Goal: Transaction & Acquisition: Book appointment/travel/reservation

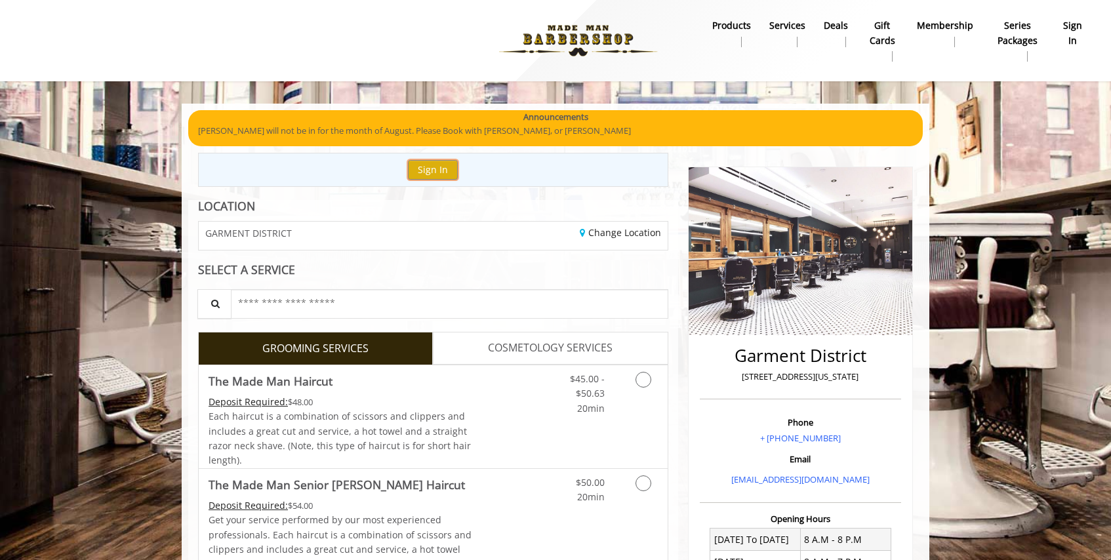
click at [443, 165] on button "Sign In" at bounding box center [433, 169] width 50 height 19
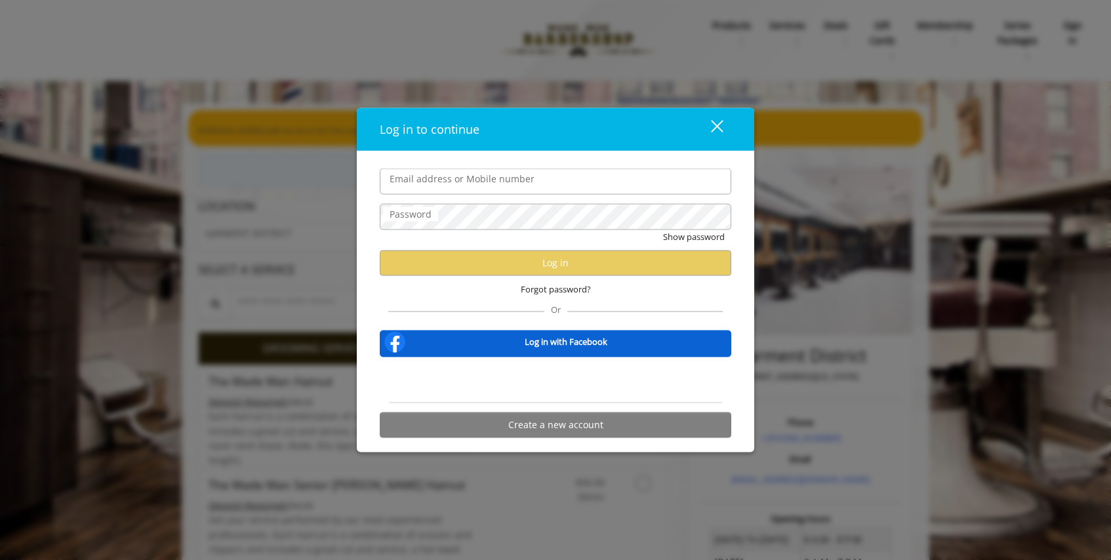
type input "**********"
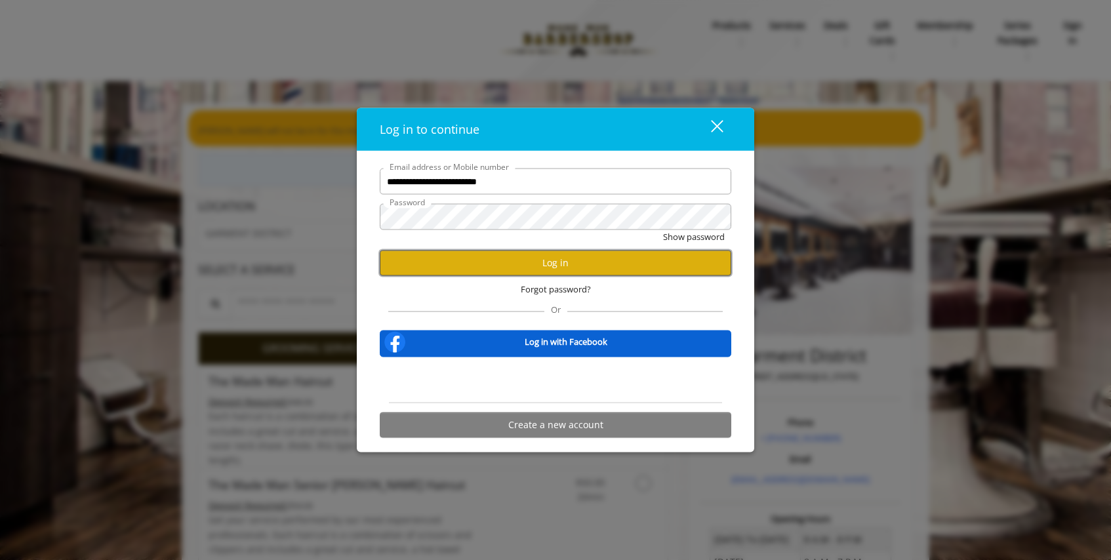
click at [443, 268] on button "Log in" at bounding box center [556, 263] width 352 height 26
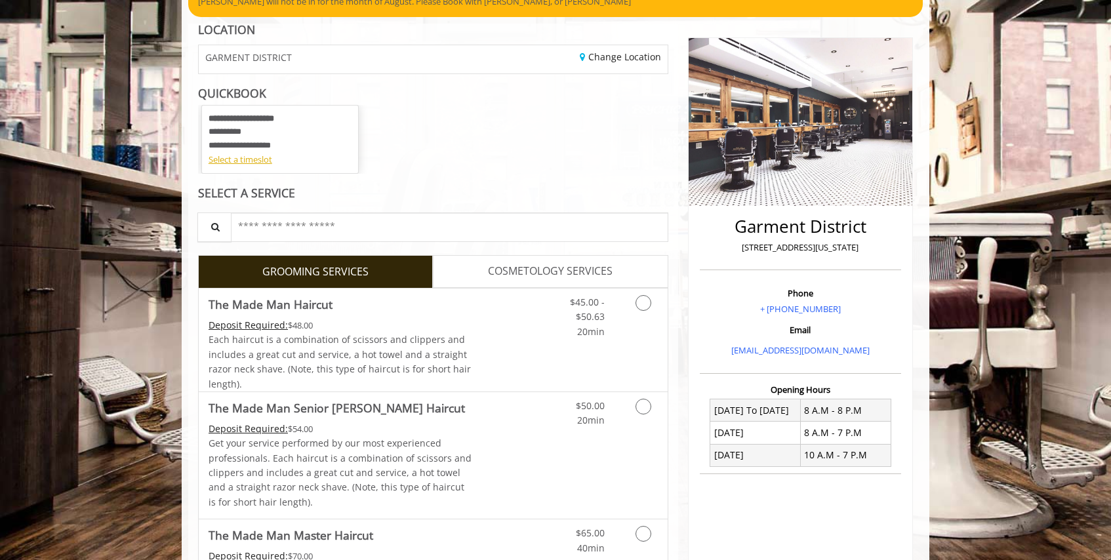
scroll to position [134, 0]
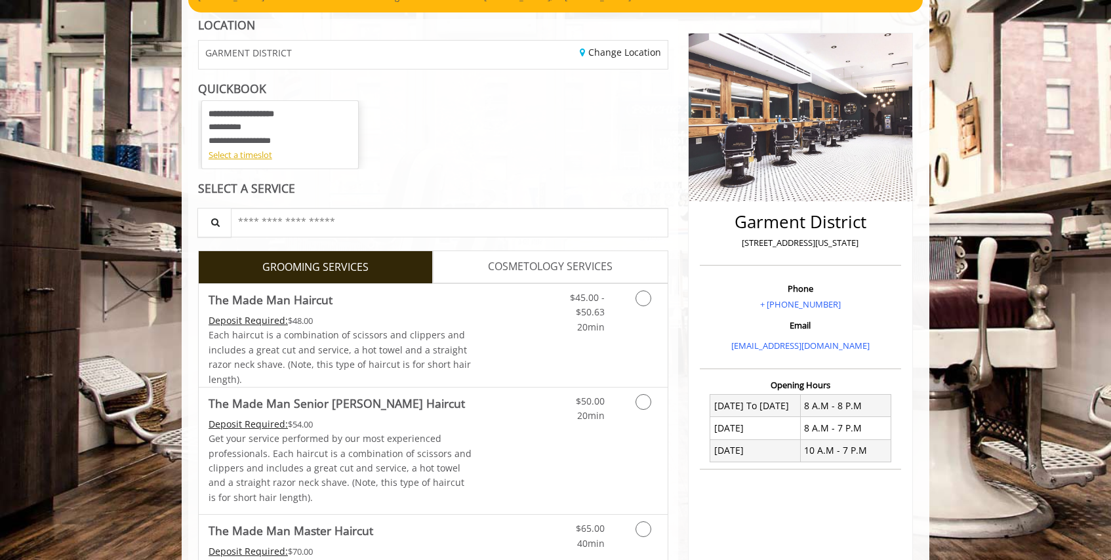
click at [279, 145] on div "**********" at bounding box center [280, 128] width 143 height 41
click at [251, 157] on div "Select a timeslot" at bounding box center [280, 155] width 143 height 14
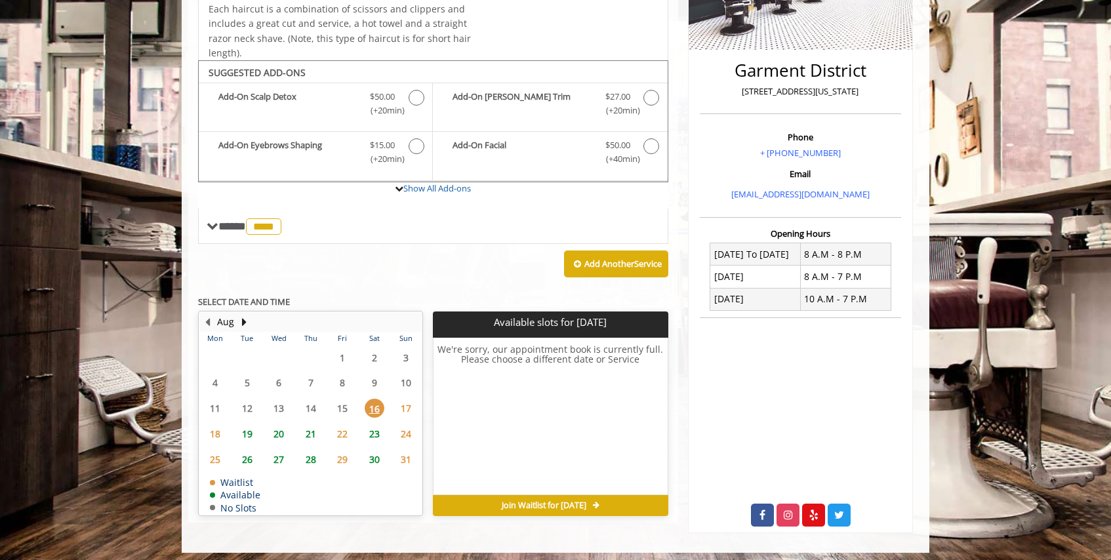
scroll to position [291, 0]
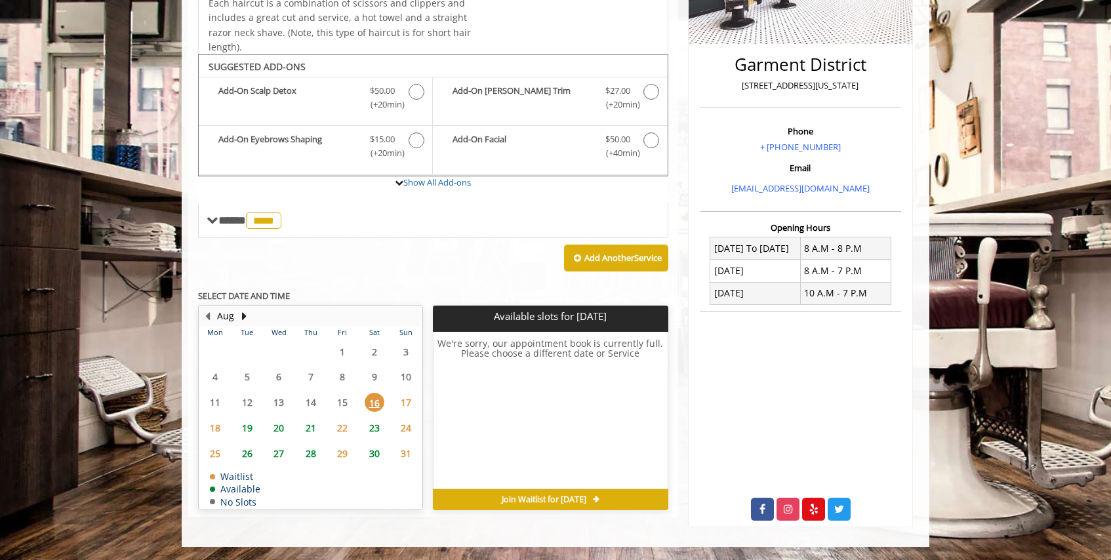
click at [213, 430] on span "18" at bounding box center [215, 427] width 20 height 19
click at [248, 425] on span "19" at bounding box center [247, 427] width 20 height 19
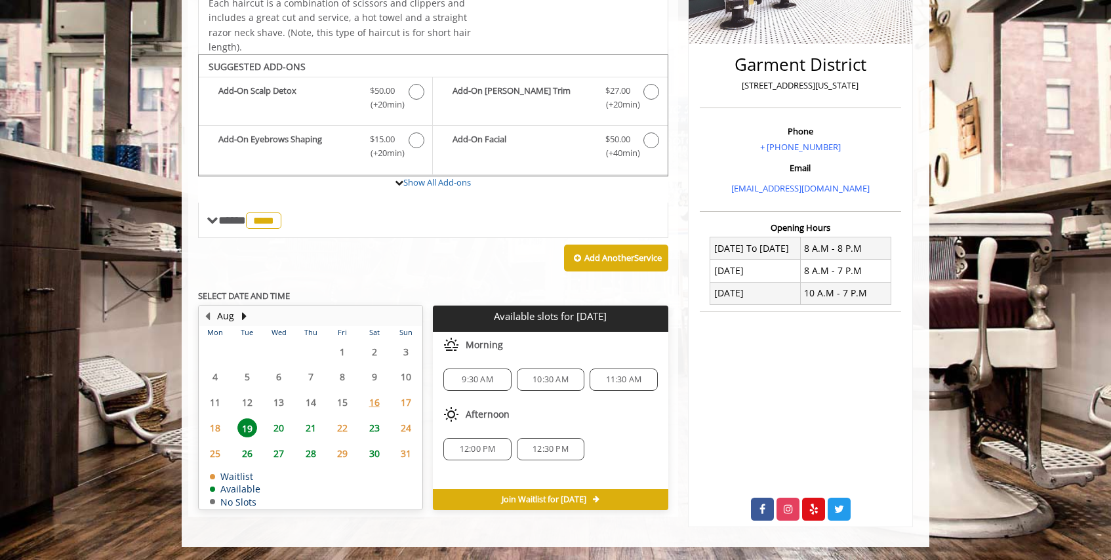
click at [539, 438] on div "12:30 PM" at bounding box center [551, 449] width 68 height 22
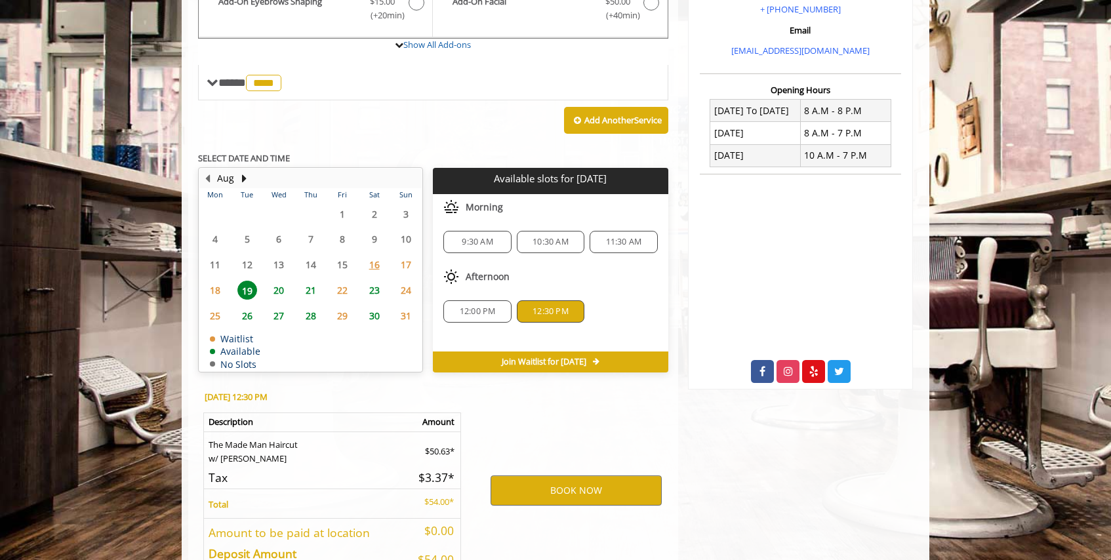
scroll to position [517, 0]
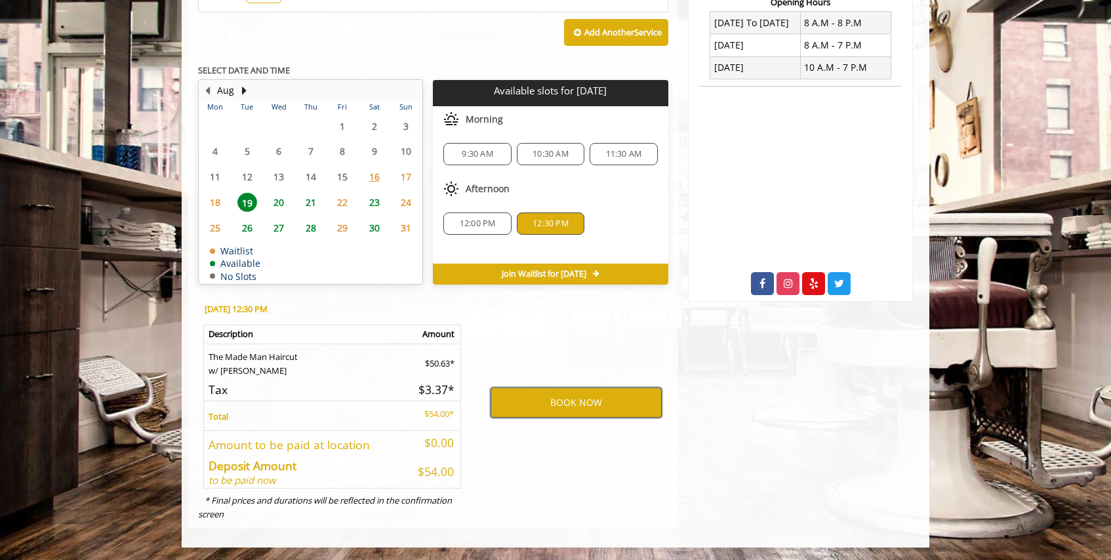
click at [542, 411] on button "BOOK NOW" at bounding box center [576, 403] width 171 height 30
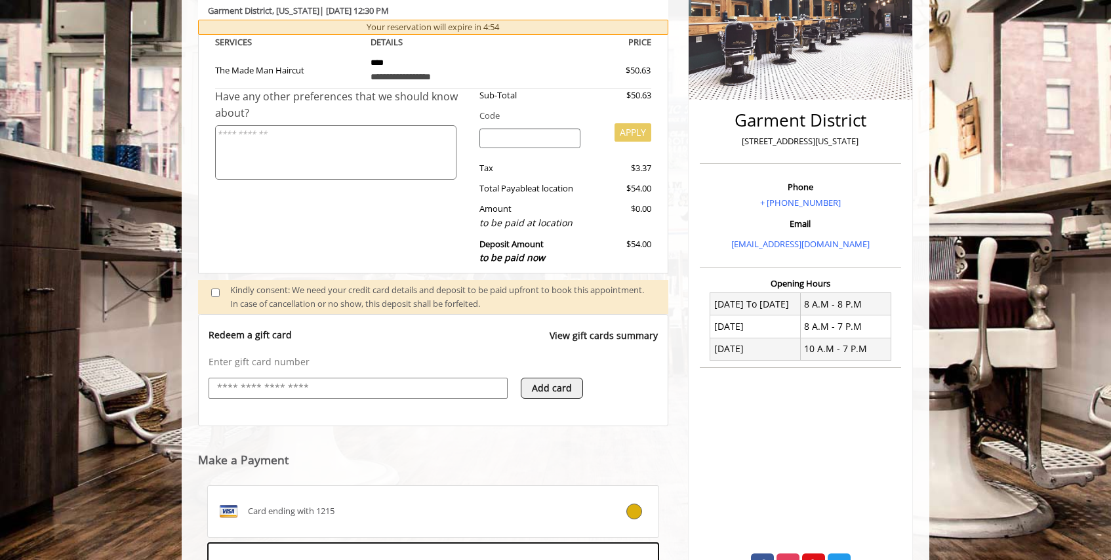
scroll to position [436, 0]
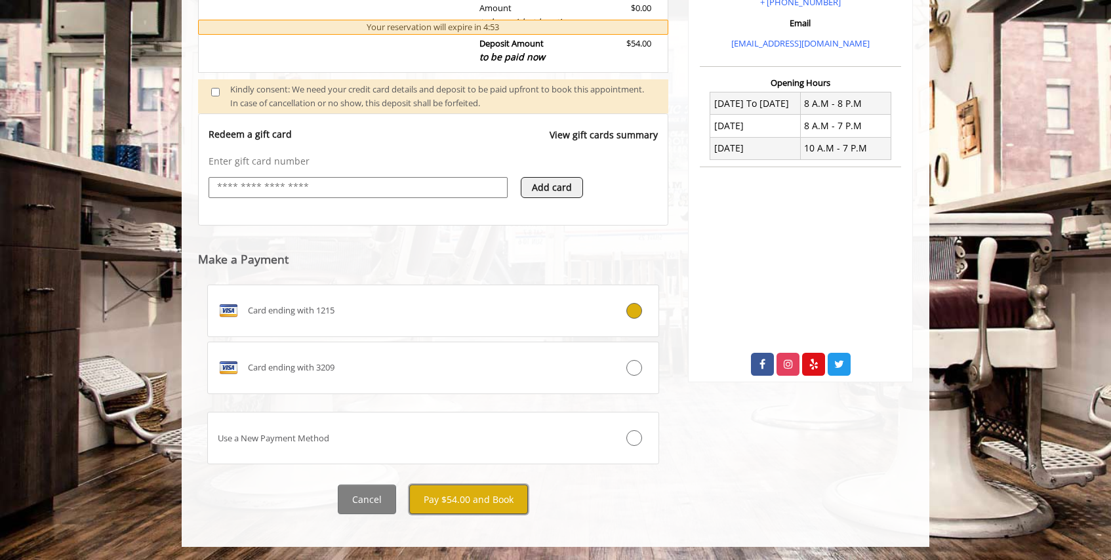
click at [437, 497] on button "Pay $54.00 and Book" at bounding box center [468, 500] width 119 height 30
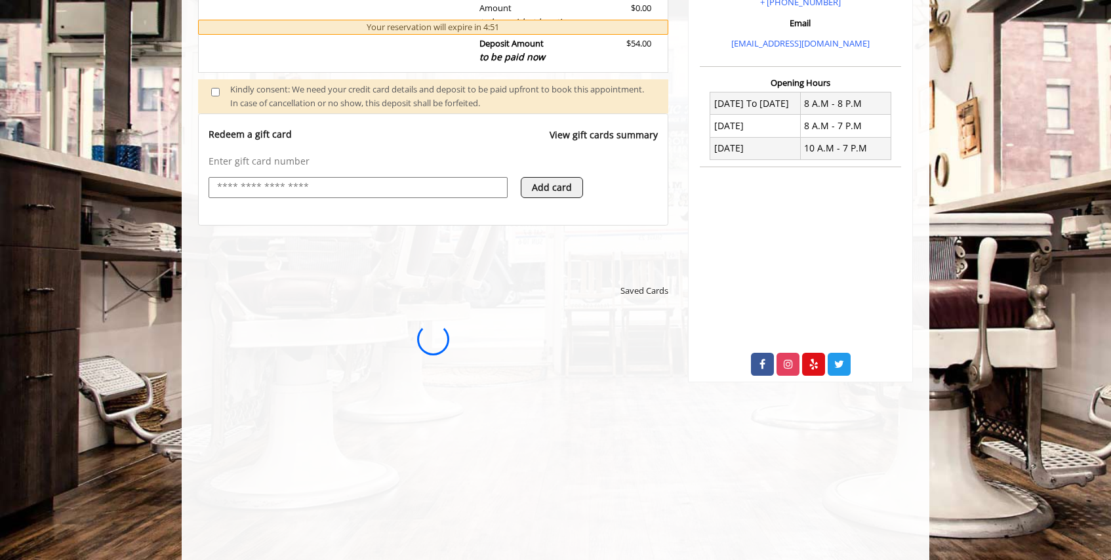
scroll to position [0, 0]
